Goal: Information Seeking & Learning: Learn about a topic

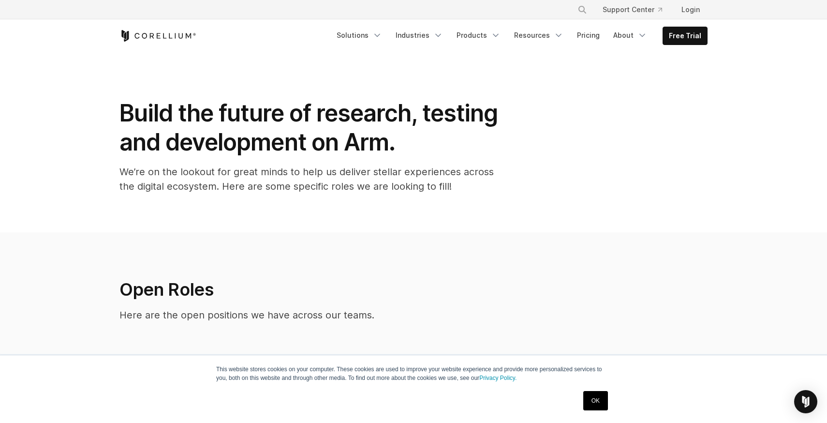
click at [145, 35] on icon "Corellium Home" at bounding box center [157, 36] width 77 height 12
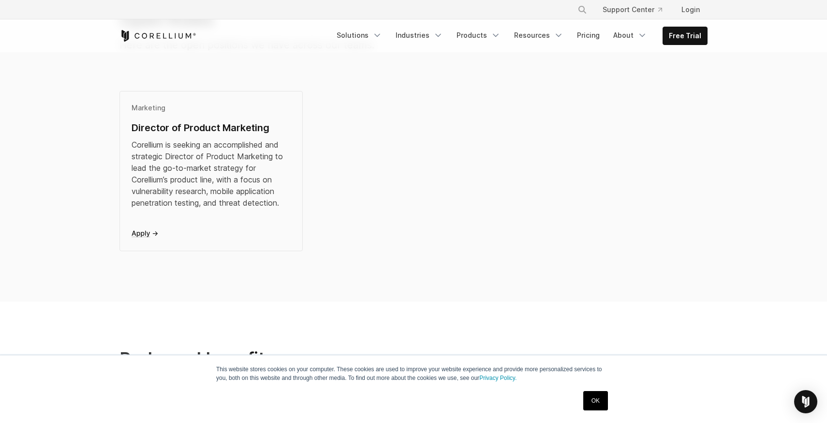
scroll to position [270, 0]
click at [142, 231] on icon at bounding box center [144, 233] width 27 height 7
